Goal: Information Seeking & Learning: Check status

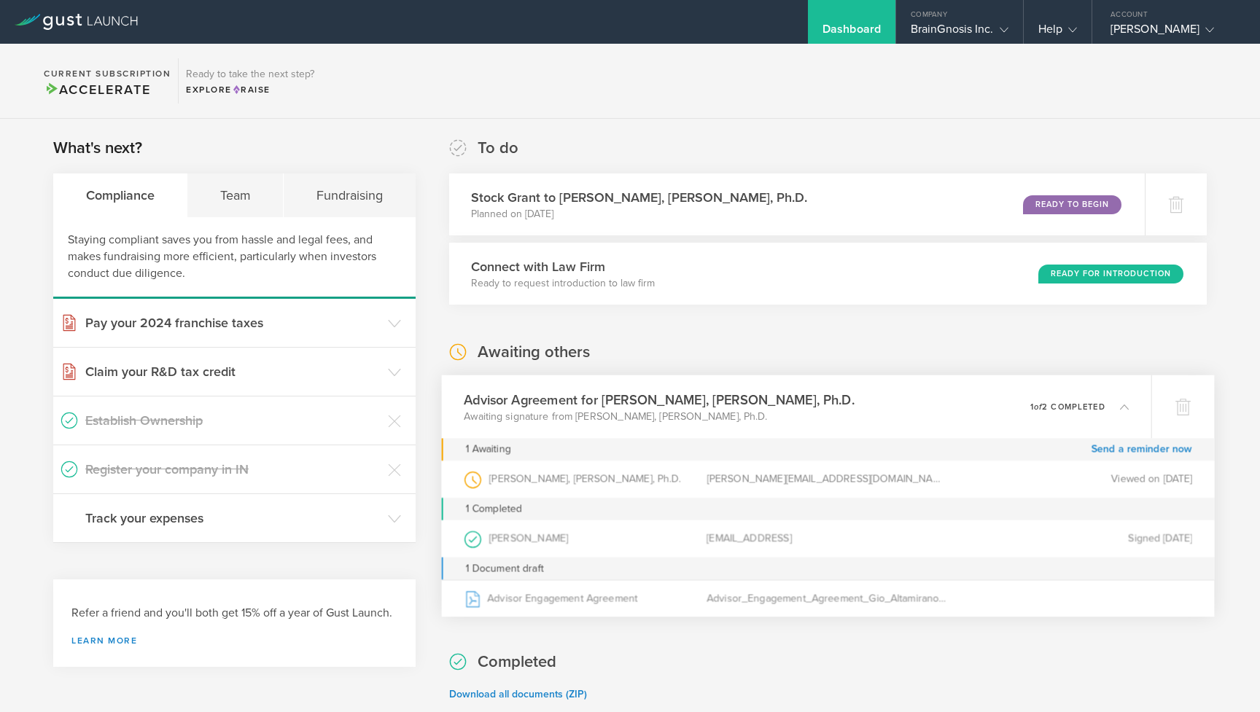
click at [660, 407] on h3 "Advisor Agreement for [PERSON_NAME], [PERSON_NAME], Ph.D." at bounding box center [659, 400] width 391 height 20
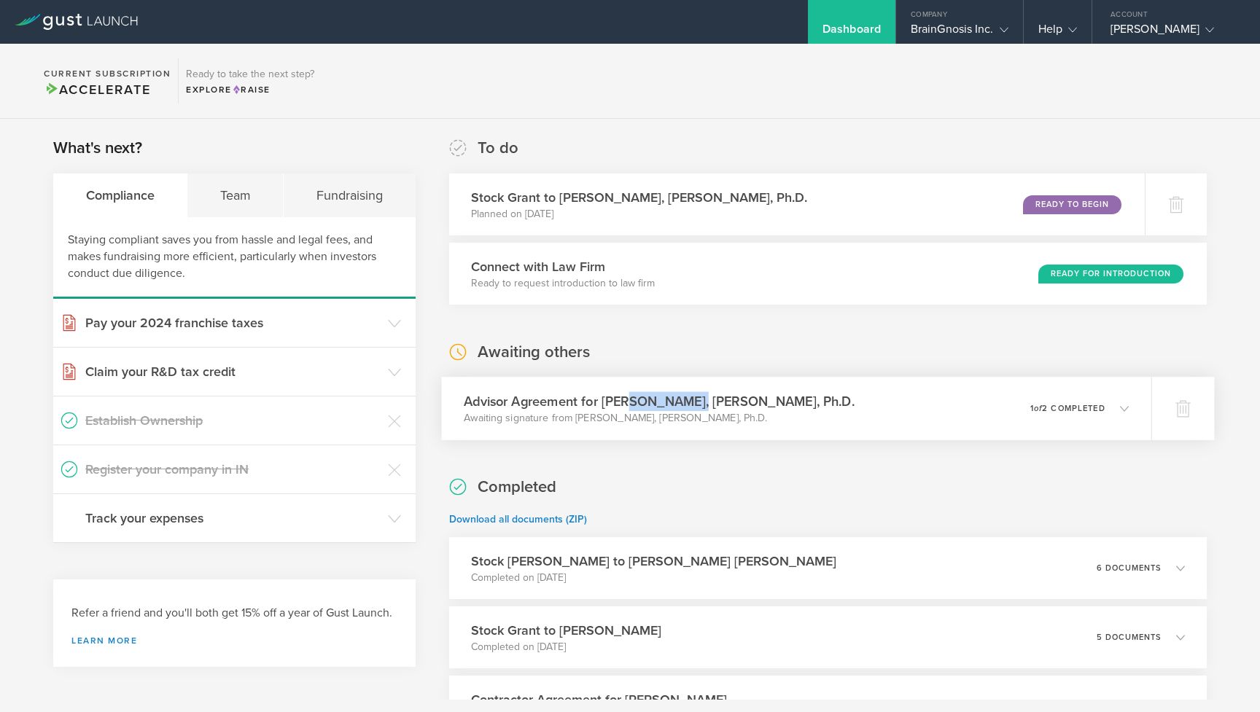
click at [660, 407] on h3 "Advisor Agreement for [PERSON_NAME], [PERSON_NAME], Ph.D." at bounding box center [659, 402] width 391 height 20
click at [707, 410] on h3 "Advisor Agreement for [PERSON_NAME], [PERSON_NAME], Ph.D." at bounding box center [659, 402] width 391 height 20
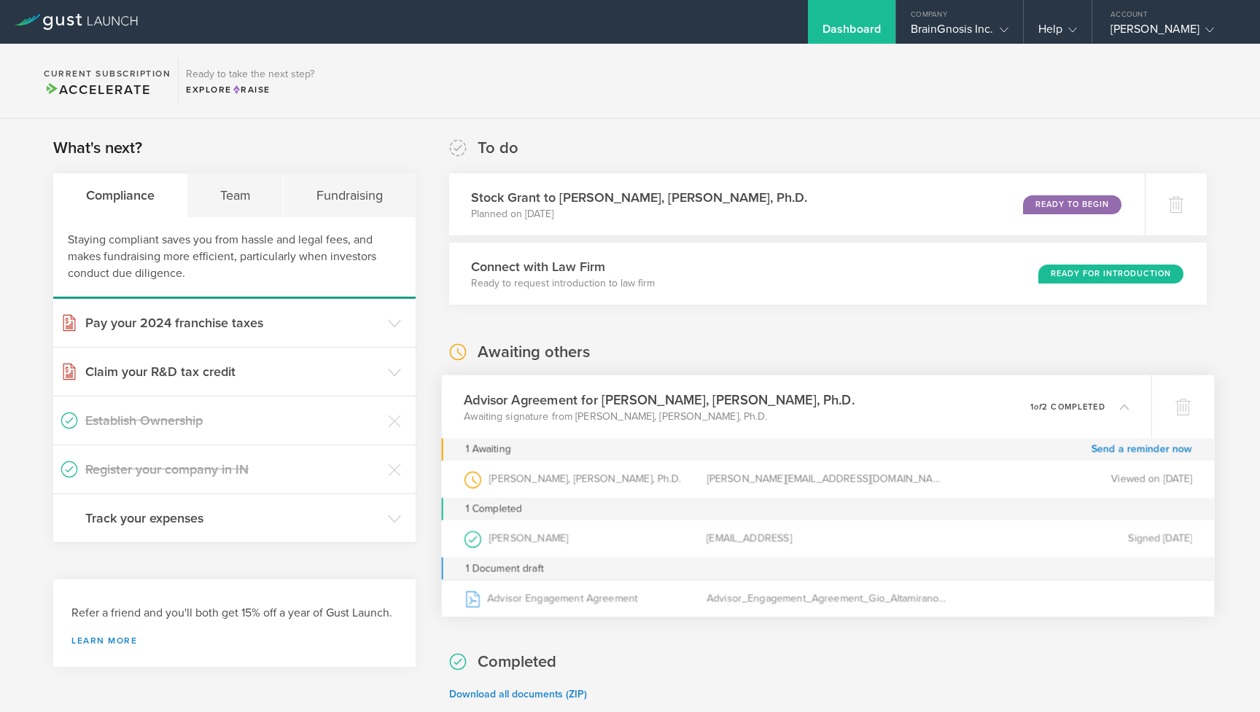
click at [494, 476] on div "[PERSON_NAME], [PERSON_NAME], Ph.D. (as )" at bounding box center [585, 479] width 243 height 37
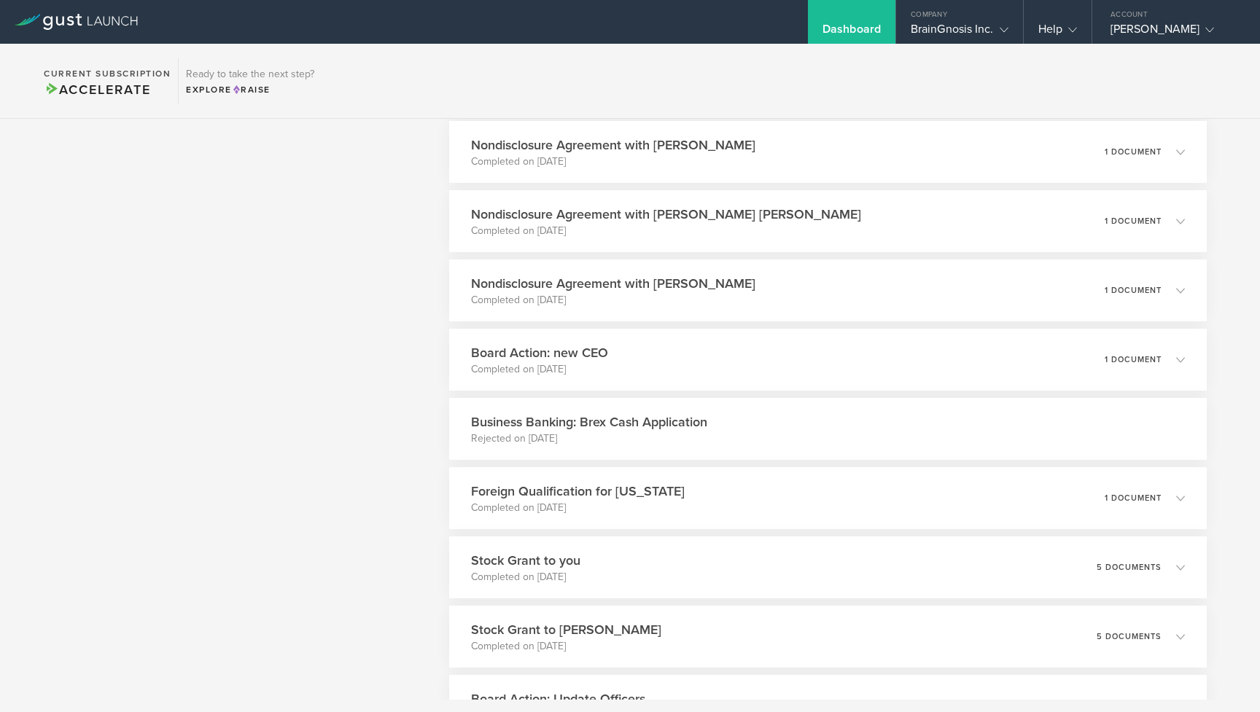
scroll to position [1355, 0]
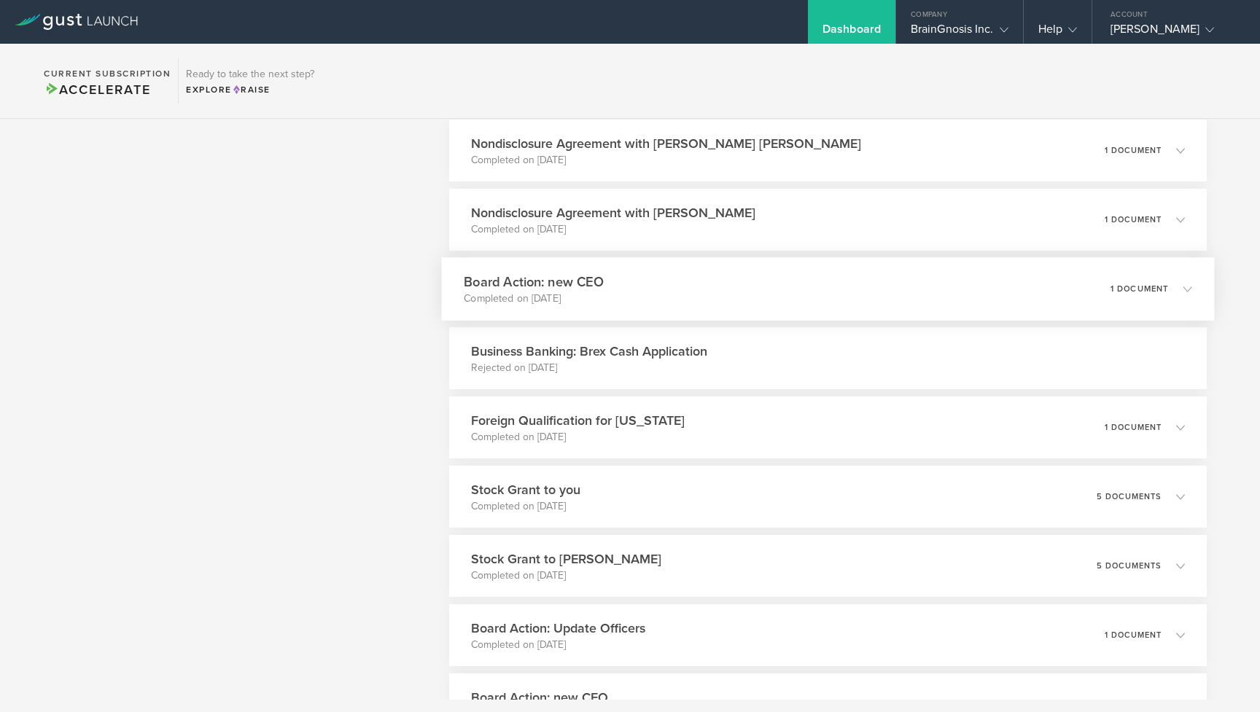
click at [545, 284] on h3 "Board Action: new CEO" at bounding box center [534, 282] width 140 height 20
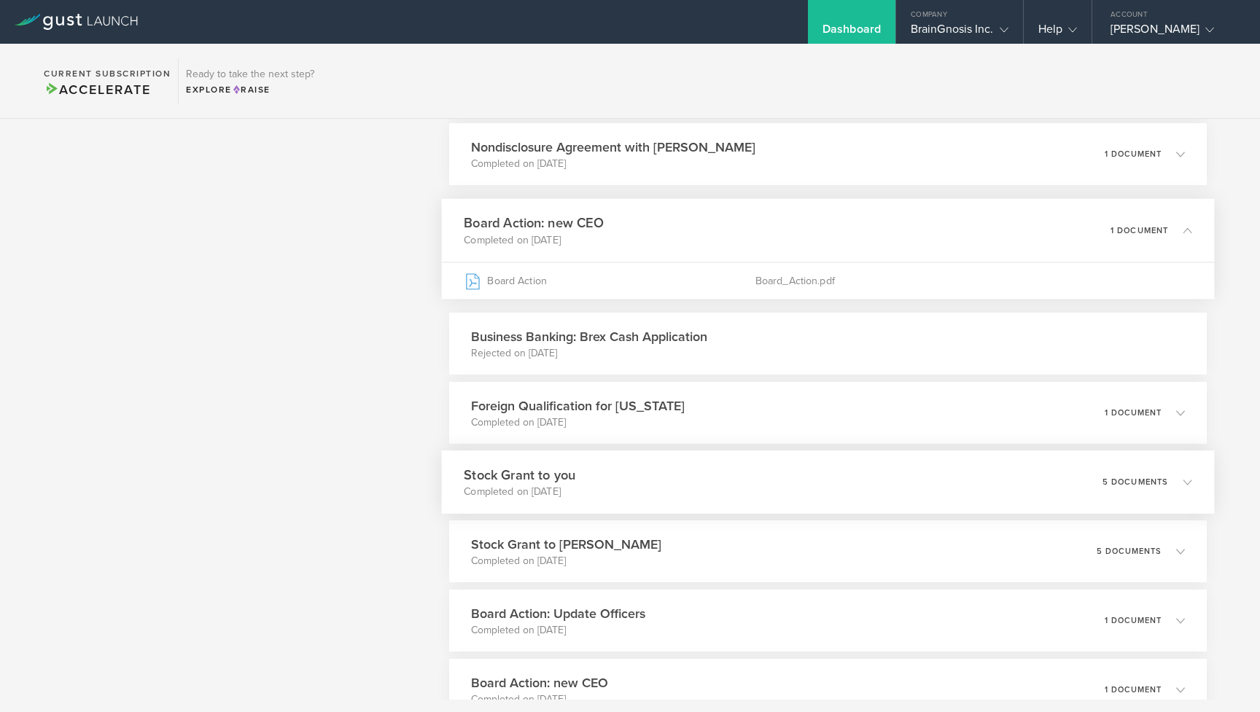
scroll to position [1116, 0]
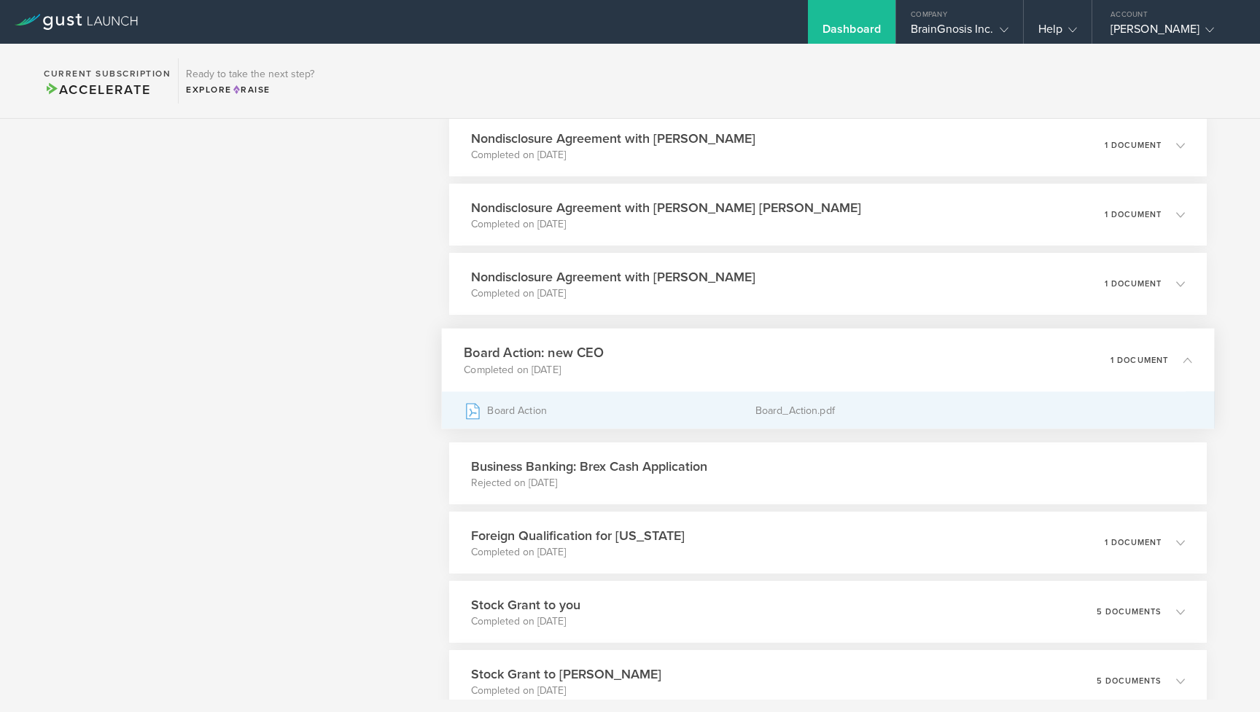
click at [513, 402] on div "Board Action" at bounding box center [610, 410] width 292 height 36
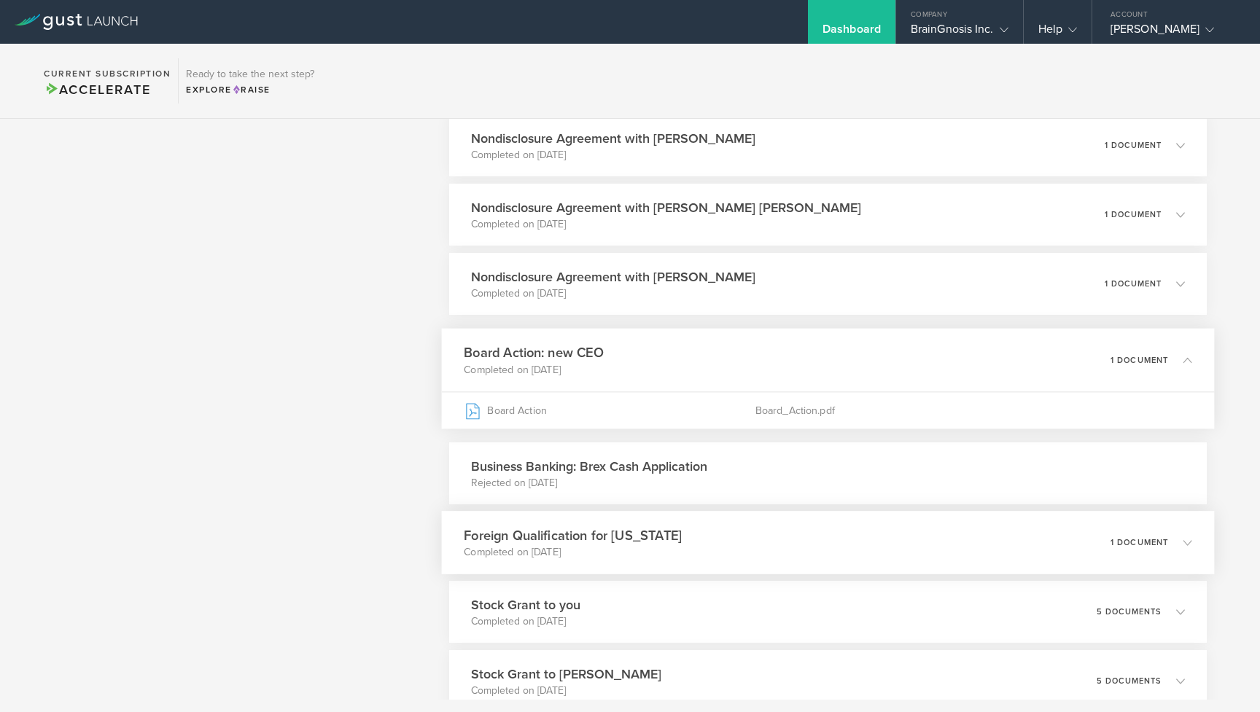
click at [462, 545] on div "Foreign Qualification for [US_STATE] Completed on [DATE] 1 document" at bounding box center [827, 542] width 773 height 63
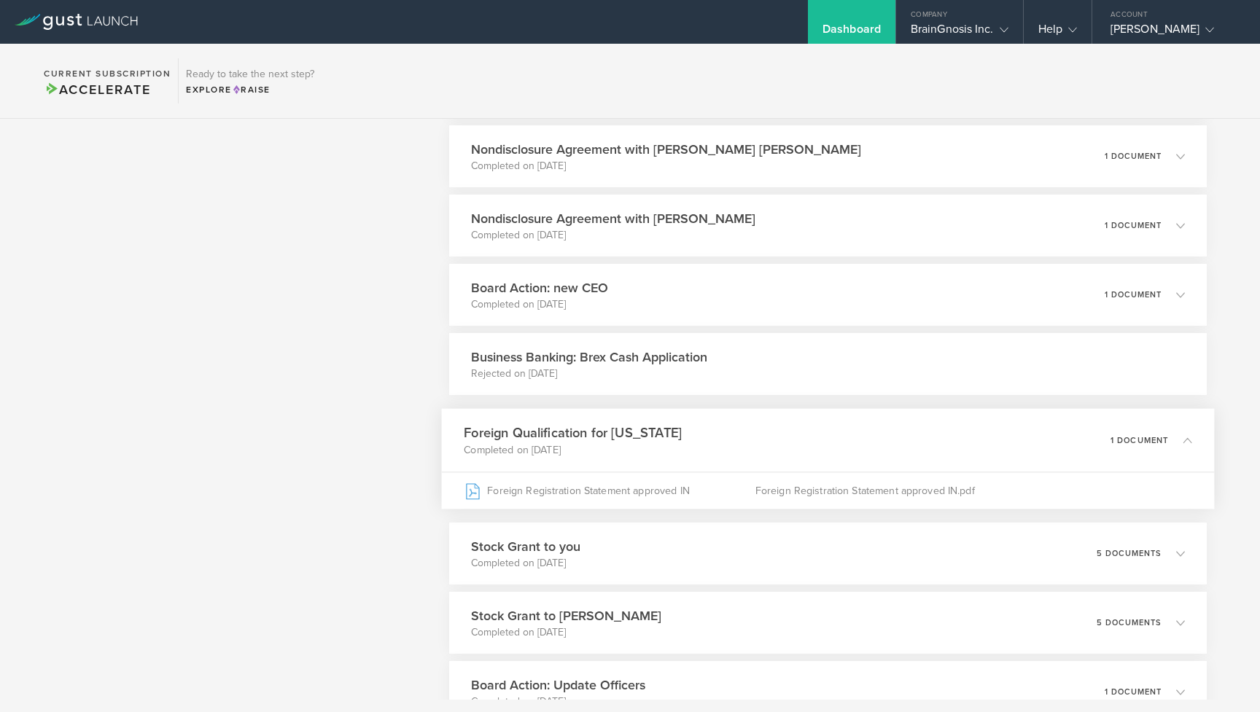
scroll to position [1224, 0]
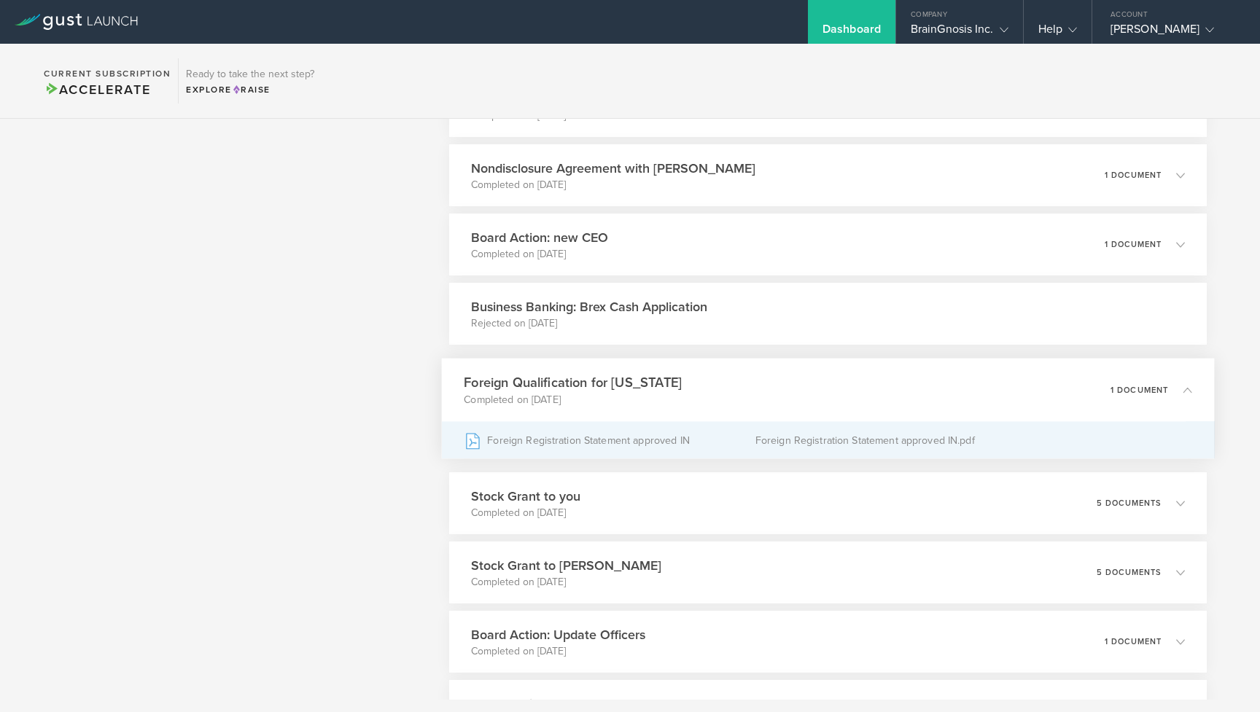
click at [561, 437] on div "Foreign Registration Statement approved IN" at bounding box center [610, 440] width 292 height 36
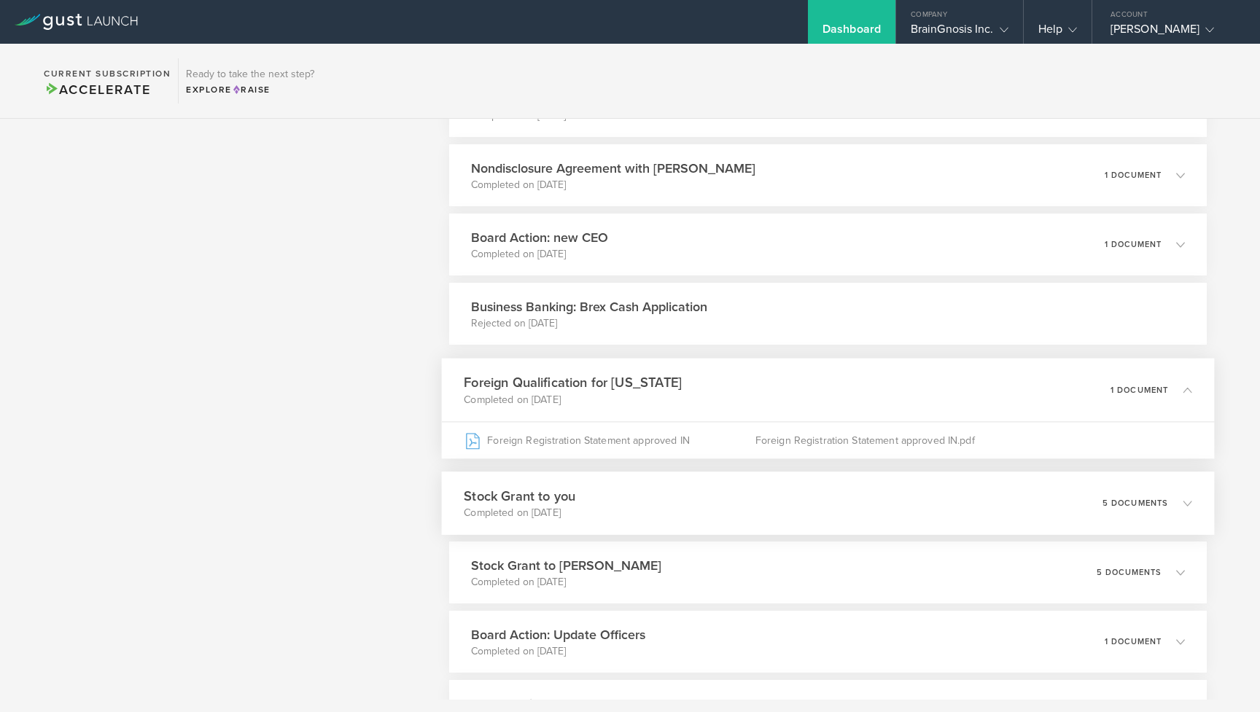
click at [512, 518] on p "Completed on [DATE]" at bounding box center [520, 513] width 112 height 15
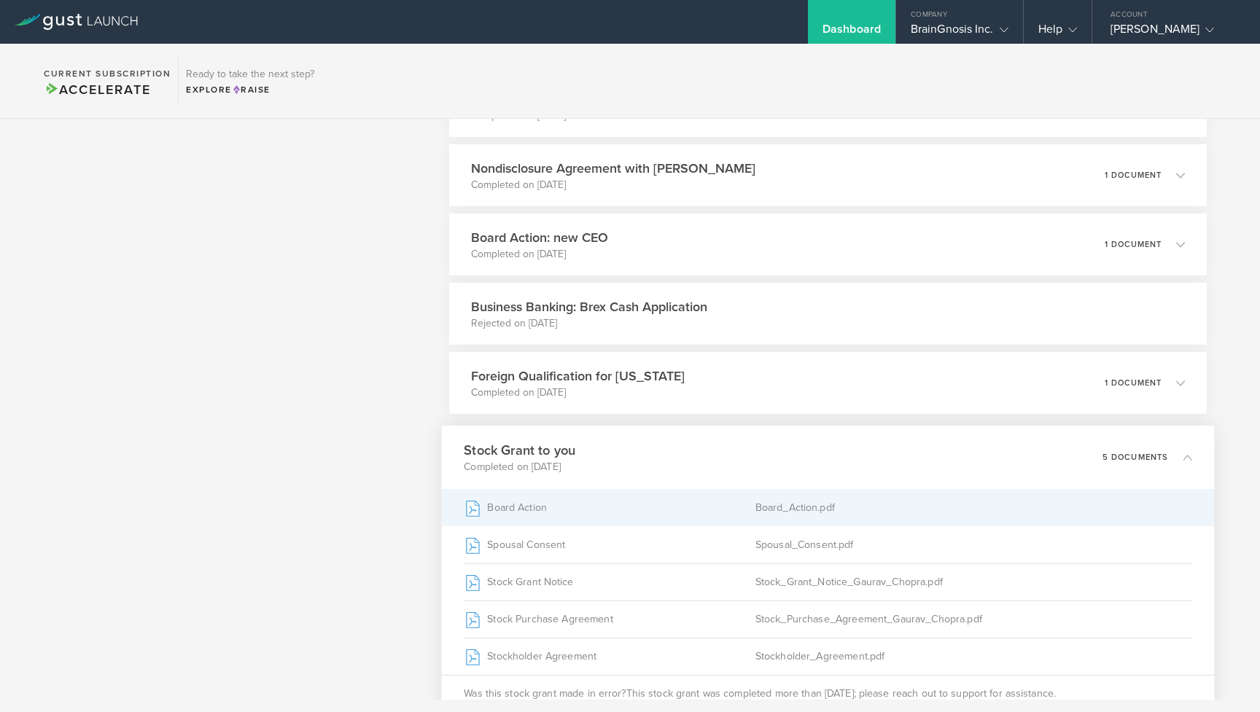
click at [515, 513] on div "Board Action" at bounding box center [610, 508] width 292 height 36
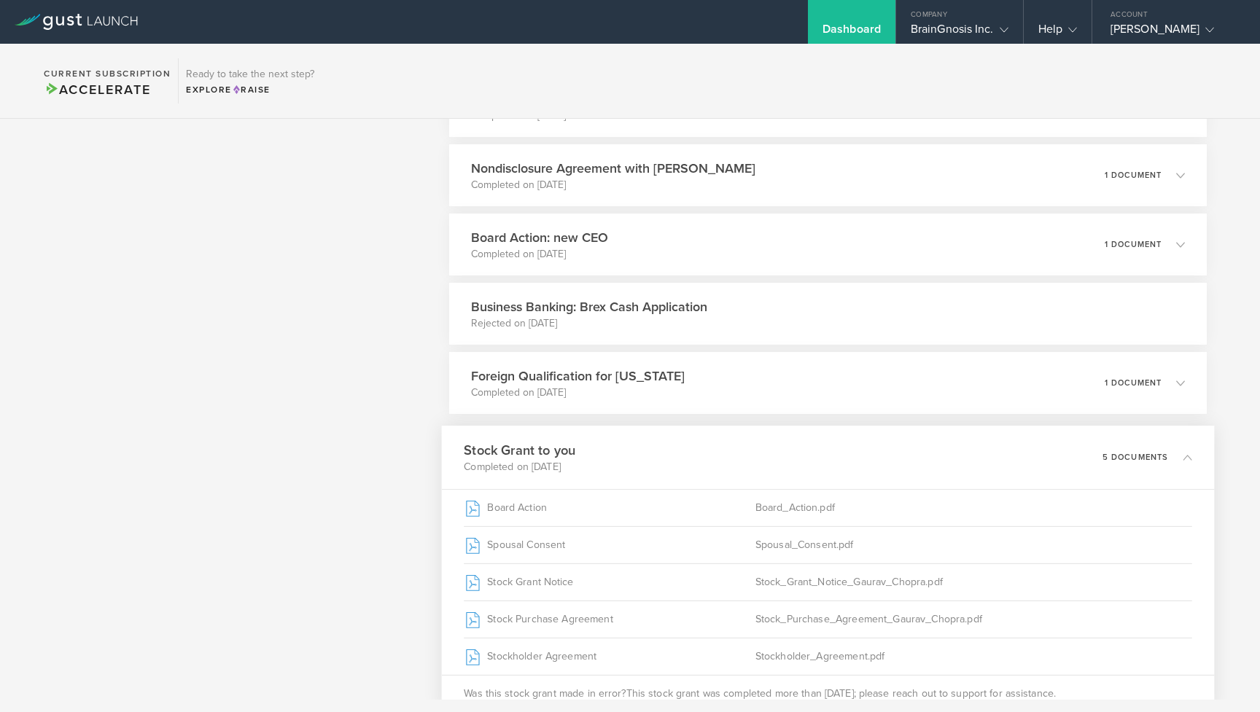
click at [472, 451] on h3 "Stock Grant to you" at bounding box center [520, 450] width 112 height 20
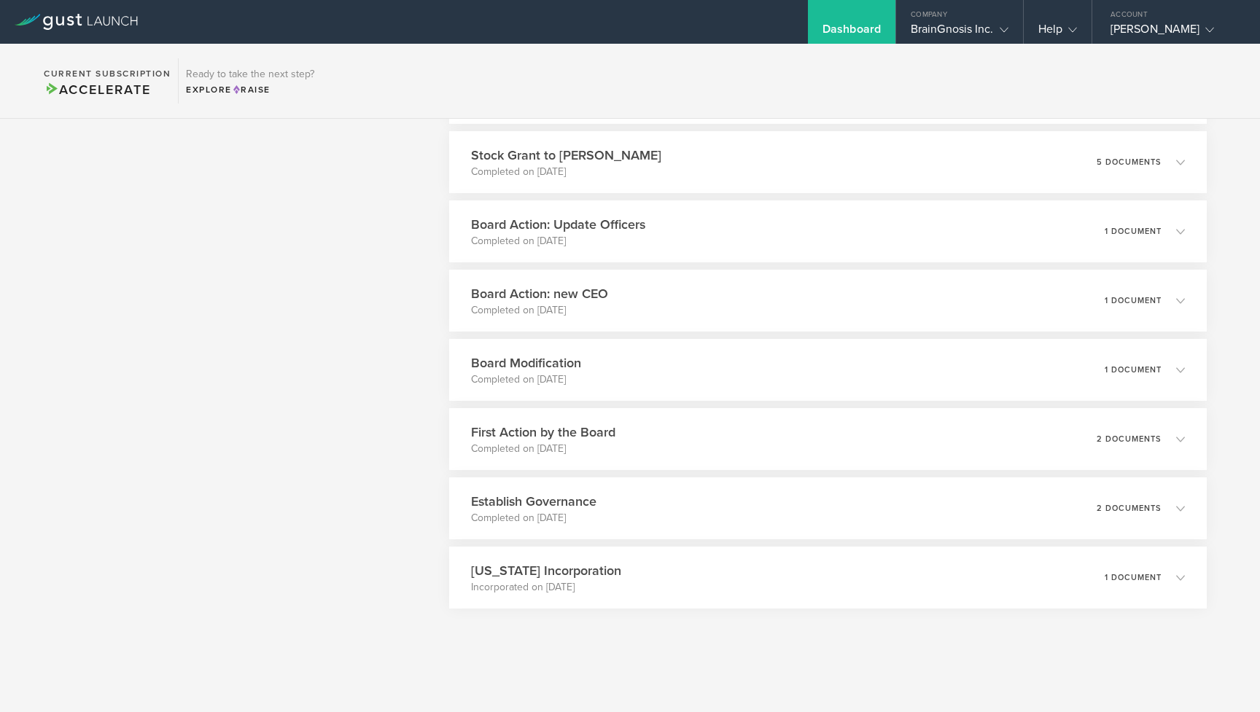
scroll to position [1584, 0]
click at [591, 225] on h3 "Board Action: Update Officers" at bounding box center [553, 224] width 178 height 20
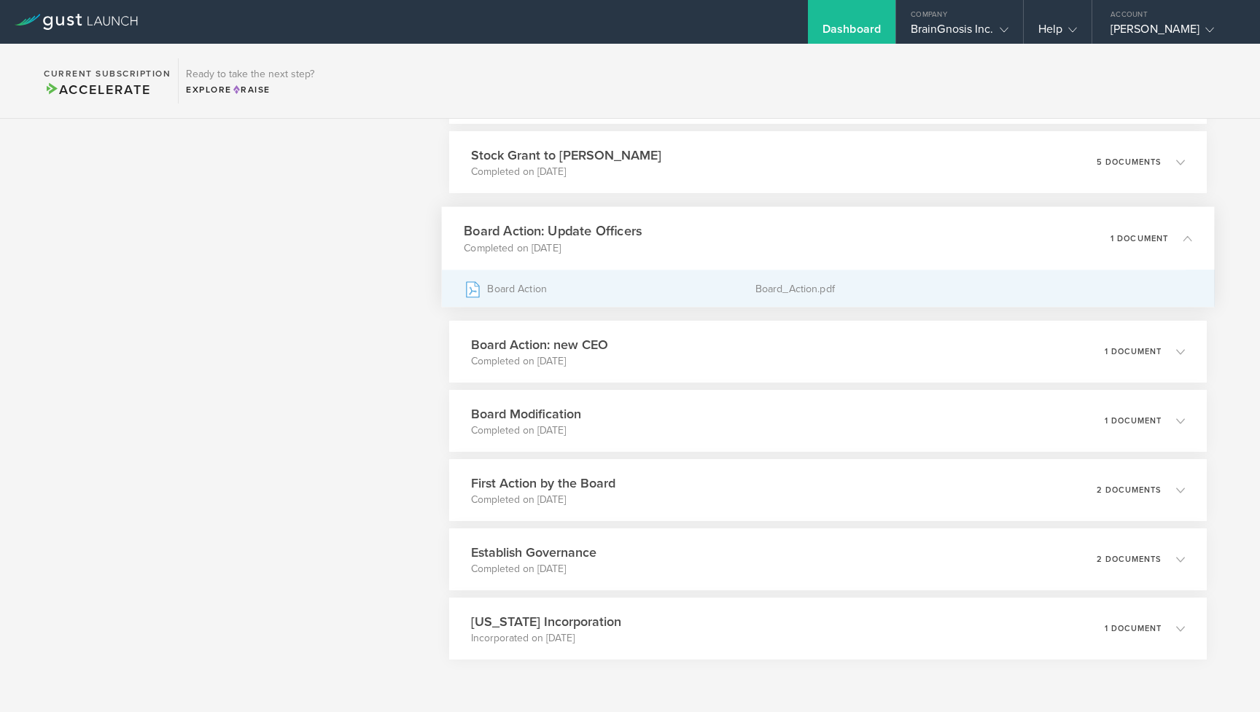
click at [542, 283] on div "Board Action" at bounding box center [610, 288] width 292 height 36
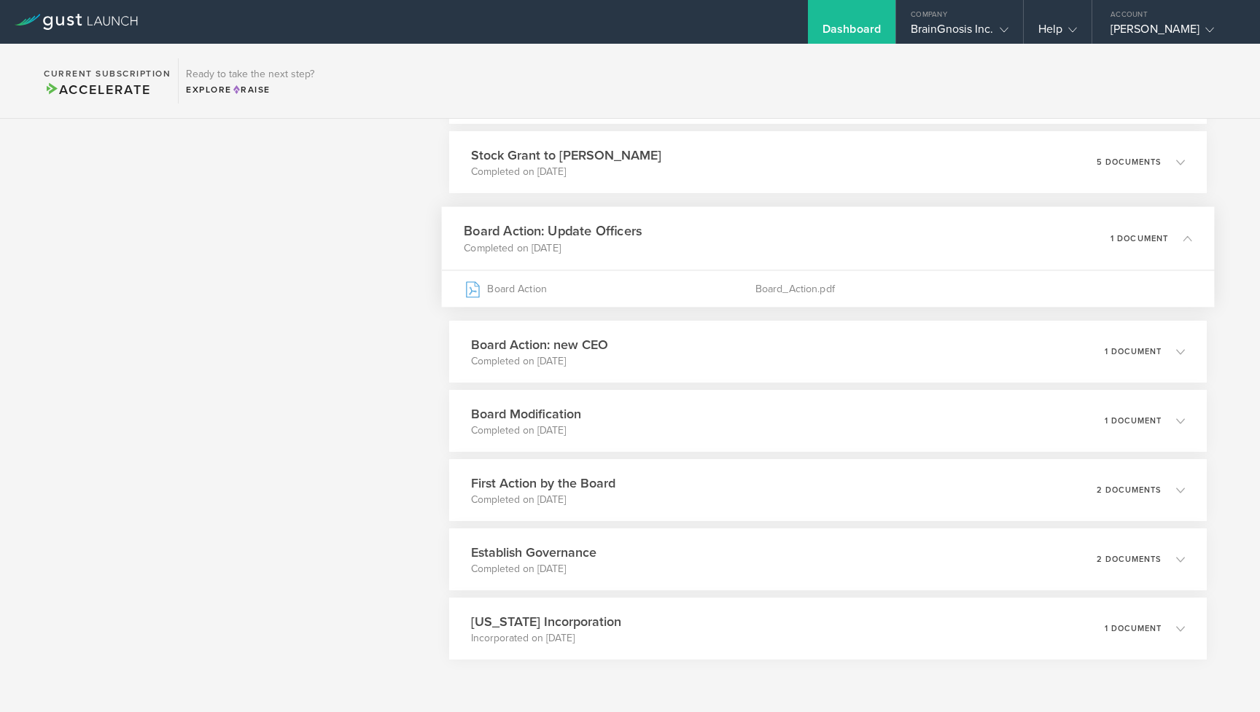
click at [519, 244] on p "Completed on [DATE]" at bounding box center [553, 248] width 178 height 15
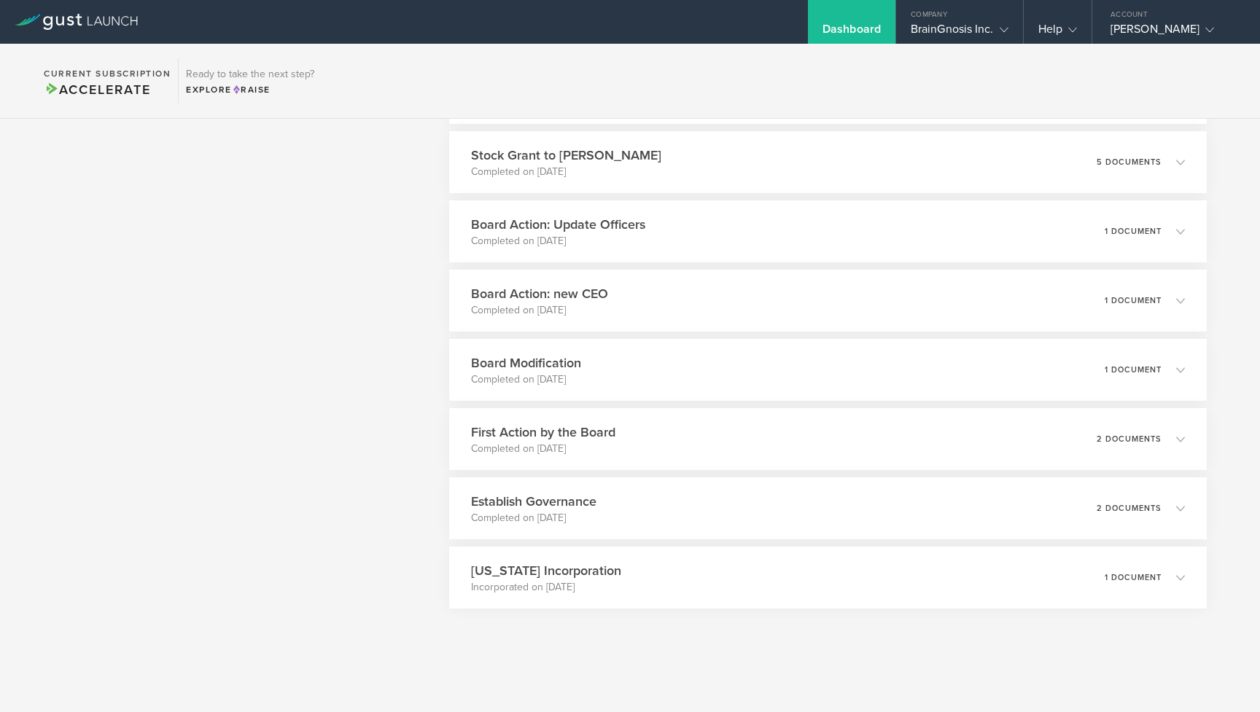
scroll to position [0, 0]
click at [521, 585] on p "Incorporated on [DATE]" at bounding box center [540, 587] width 153 height 15
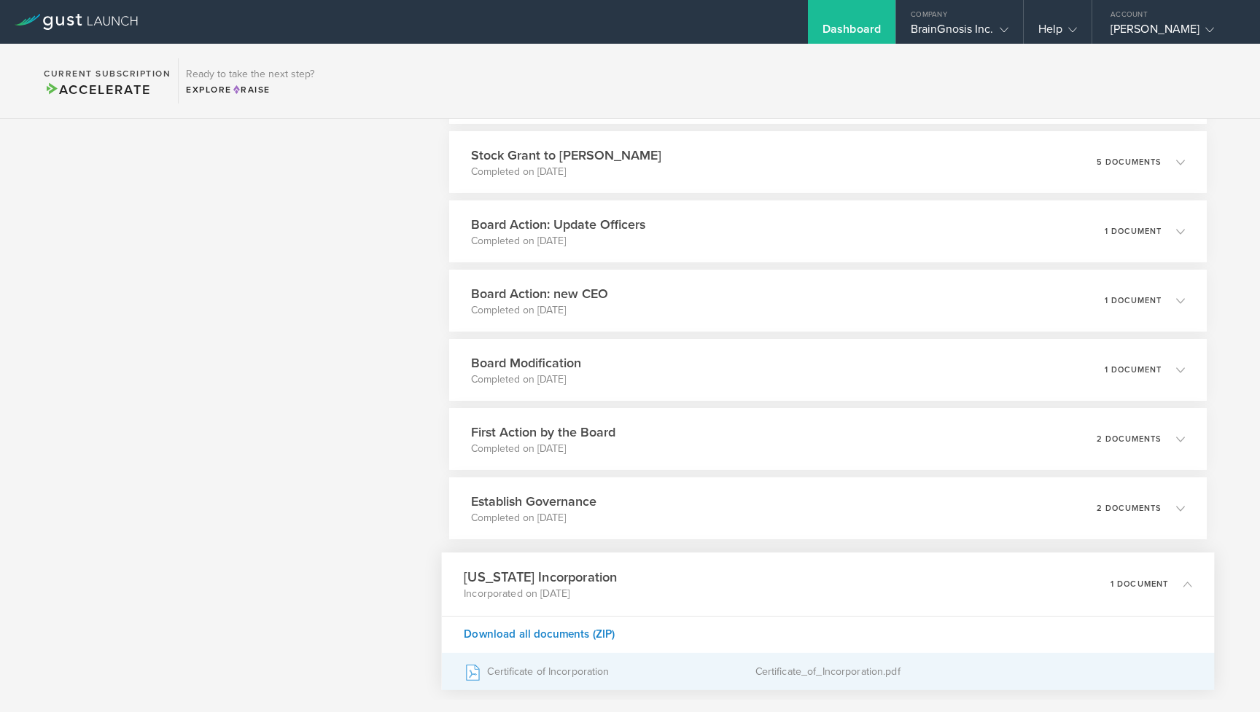
click at [502, 678] on div "Certificate of Incorporation" at bounding box center [610, 672] width 292 height 36
